Goal: Task Accomplishment & Management: Manage account settings

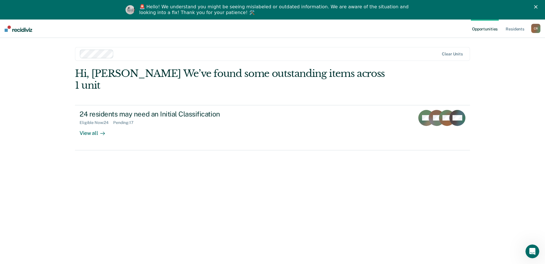
click at [538, 6] on polygon "Close" at bounding box center [535, 6] width 3 height 3
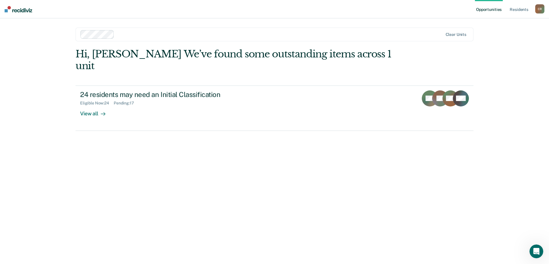
click at [541, 7] on div "C R" at bounding box center [540, 8] width 9 height 9
click at [504, 38] on link "Log Out" at bounding box center [517, 37] width 46 height 5
